Goal: Task Accomplishment & Management: Manage account settings

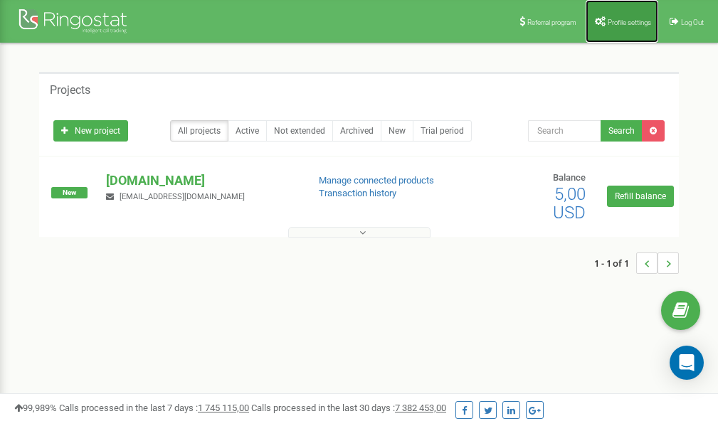
click at [625, 19] on span "Profile settings" at bounding box center [629, 23] width 43 height 8
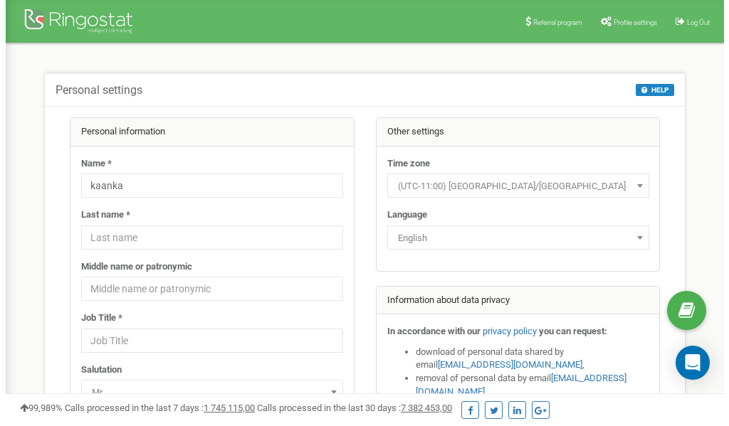
scroll to position [71, 0]
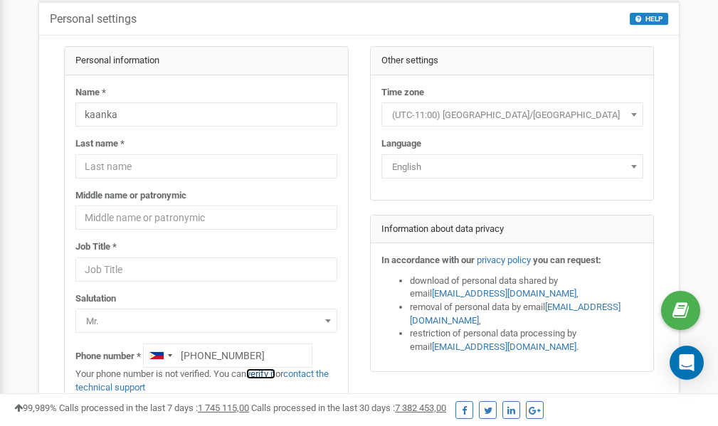
click at [269, 374] on link "verify it" at bounding box center [260, 374] width 29 height 11
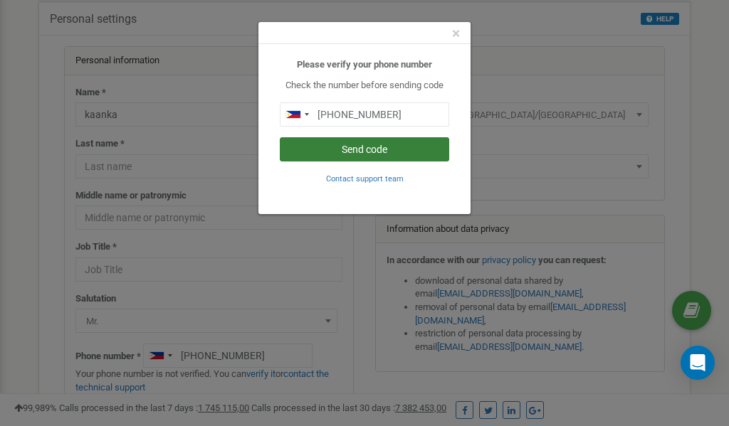
click at [347, 147] on button "Send code" at bounding box center [364, 149] width 169 height 24
